Goal: Check status: Check status

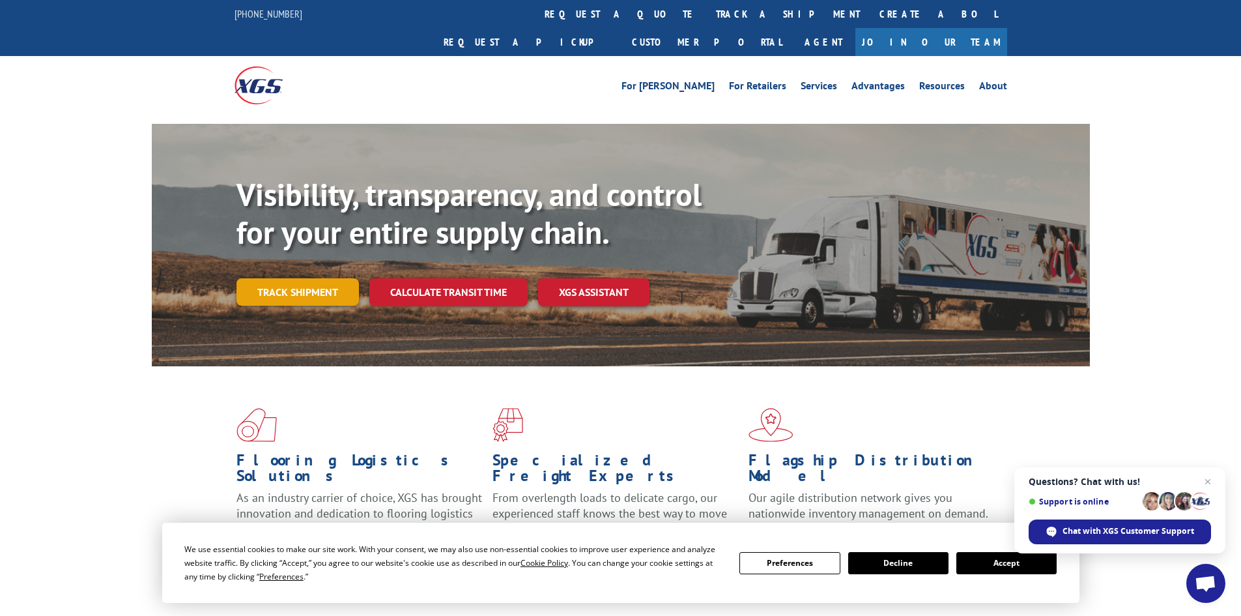
click at [294, 278] on link "Track shipment" at bounding box center [297, 291] width 122 height 27
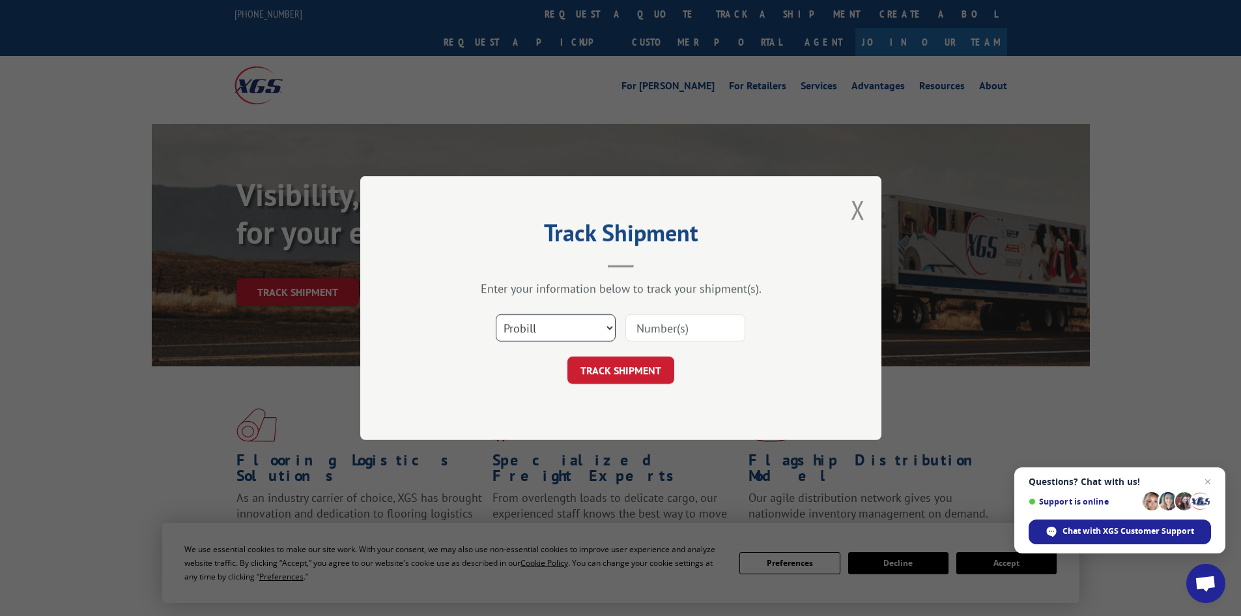
click at [610, 328] on select "Select category... Probill BOL PO" at bounding box center [556, 327] width 120 height 27
select select "bol"
click at [496, 314] on select "Select category... Probill BOL PO" at bounding box center [556, 327] width 120 height 27
click at [653, 328] on input at bounding box center [685, 327] width 120 height 27
paste input "468674"
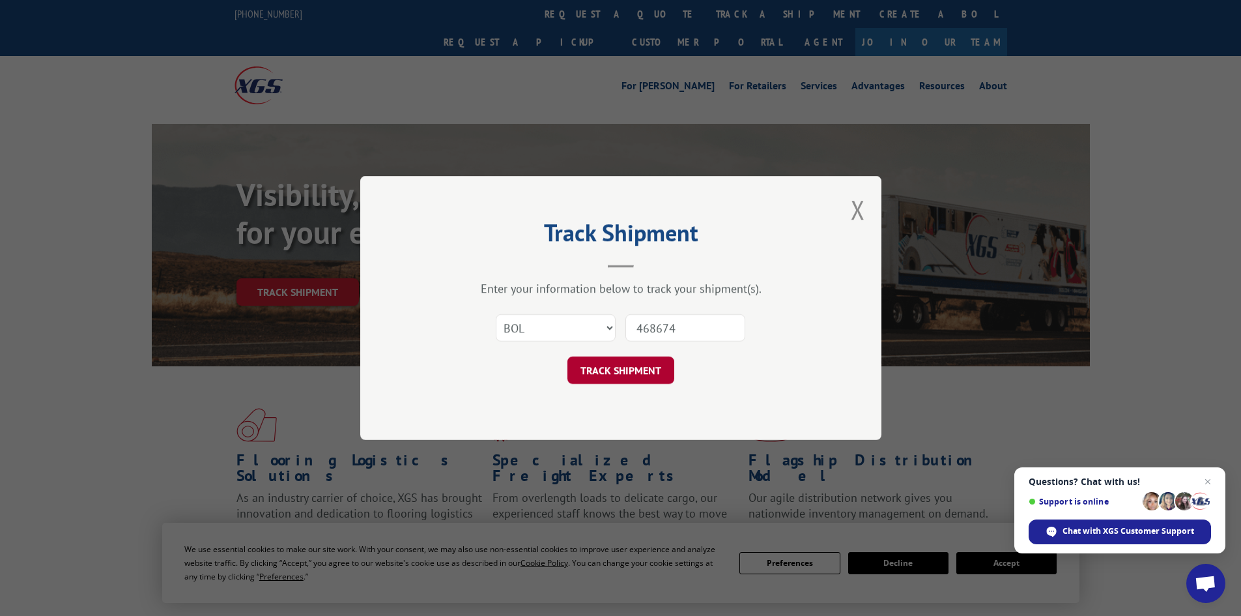
type input "468674"
click at [623, 371] on button "TRACK SHIPMENT" at bounding box center [620, 369] width 107 height 27
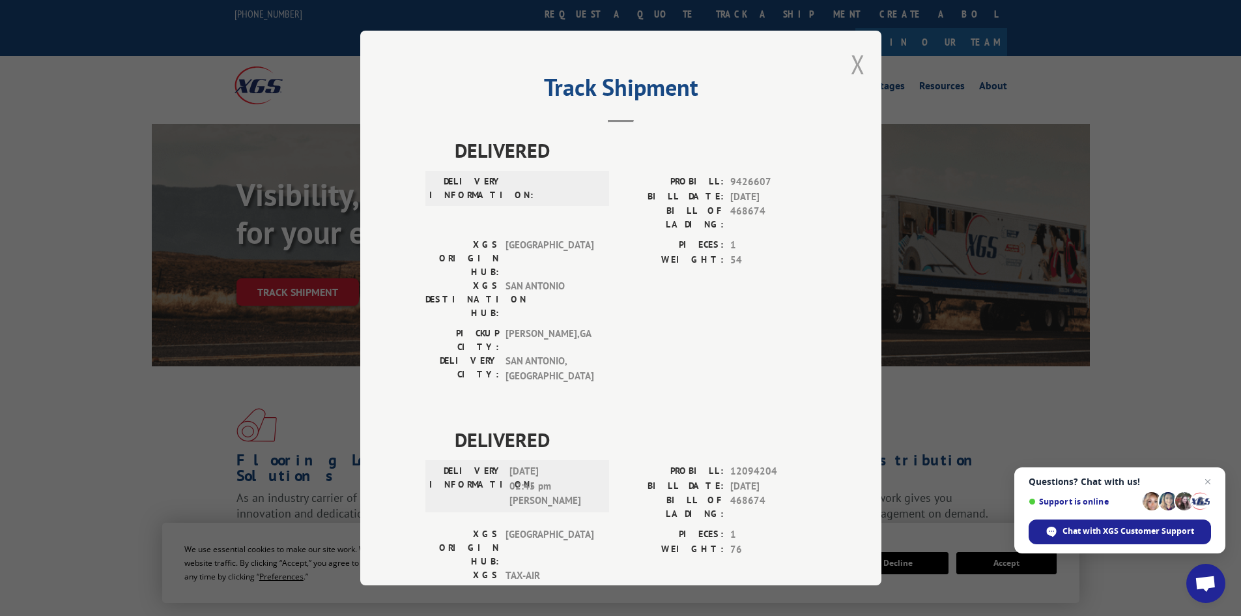
click at [851, 63] on button "Close modal" at bounding box center [858, 64] width 14 height 35
